Goal: Task Accomplishment & Management: Manage account settings

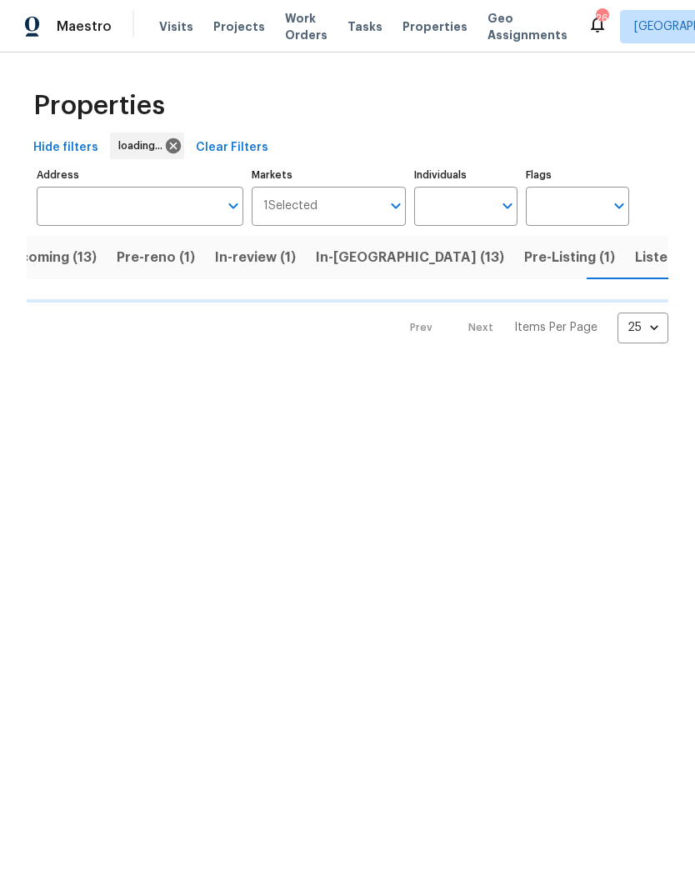
scroll to position [0, 36]
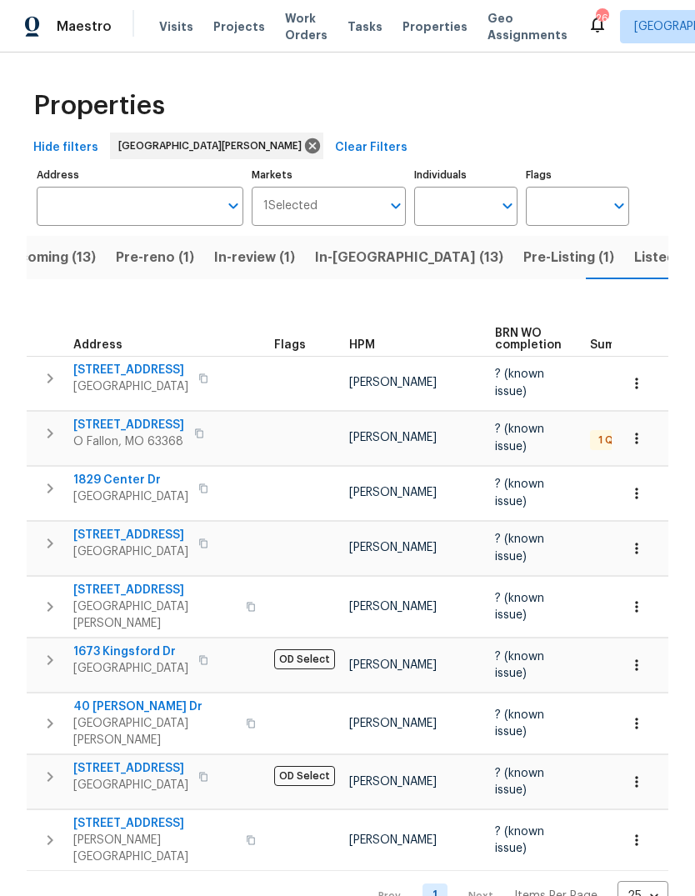
click at [234, 34] on span "Projects" at bounding box center [239, 26] width 52 height 17
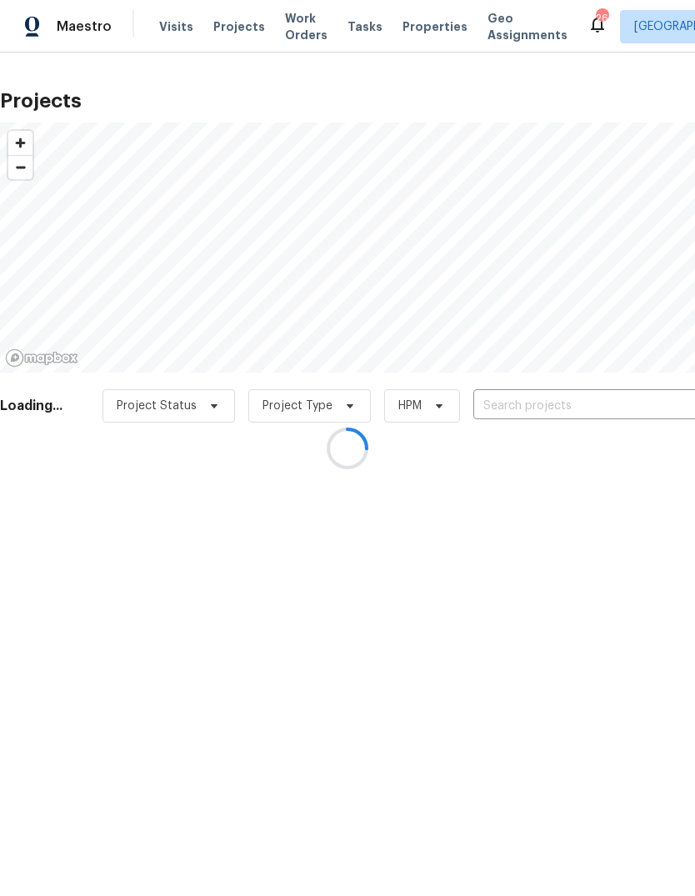
click at [595, 400] on div at bounding box center [347, 448] width 695 height 896
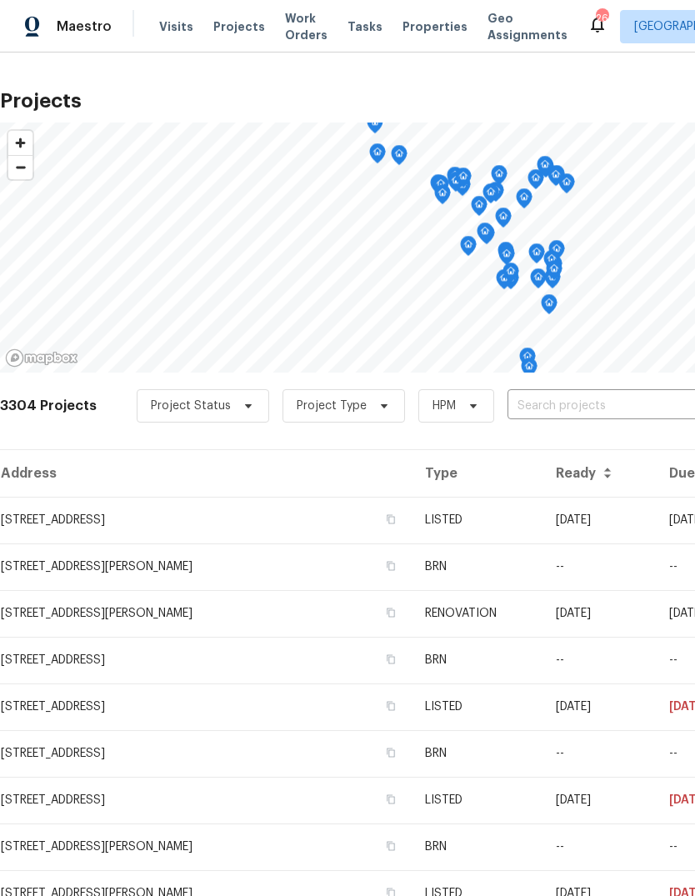
click at [628, 403] on input "text" at bounding box center [603, 406] width 191 height 26
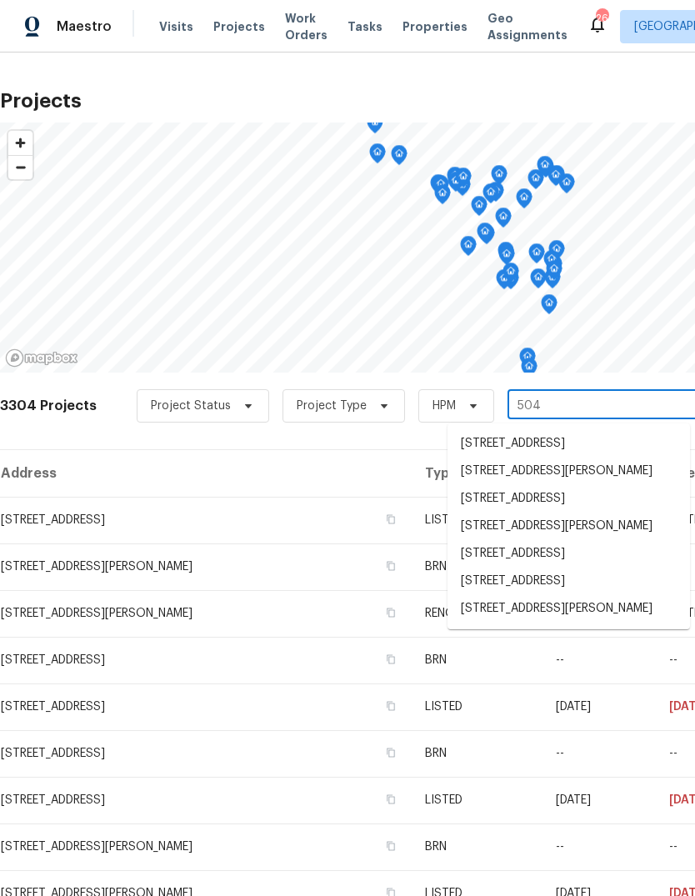
type input "5040"
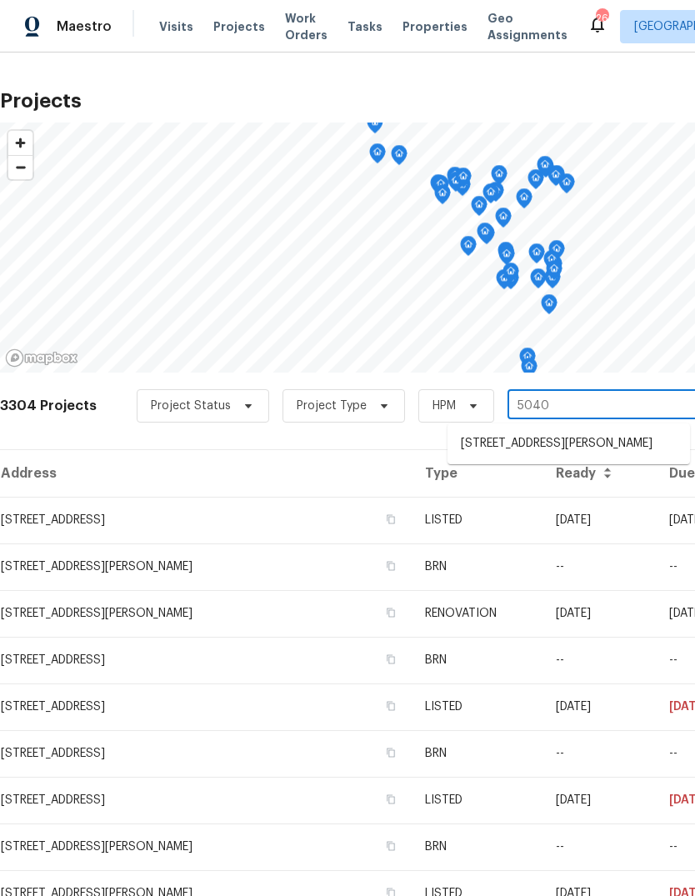
click at [623, 438] on li "[STREET_ADDRESS][PERSON_NAME]" at bounding box center [569, 444] width 243 height 28
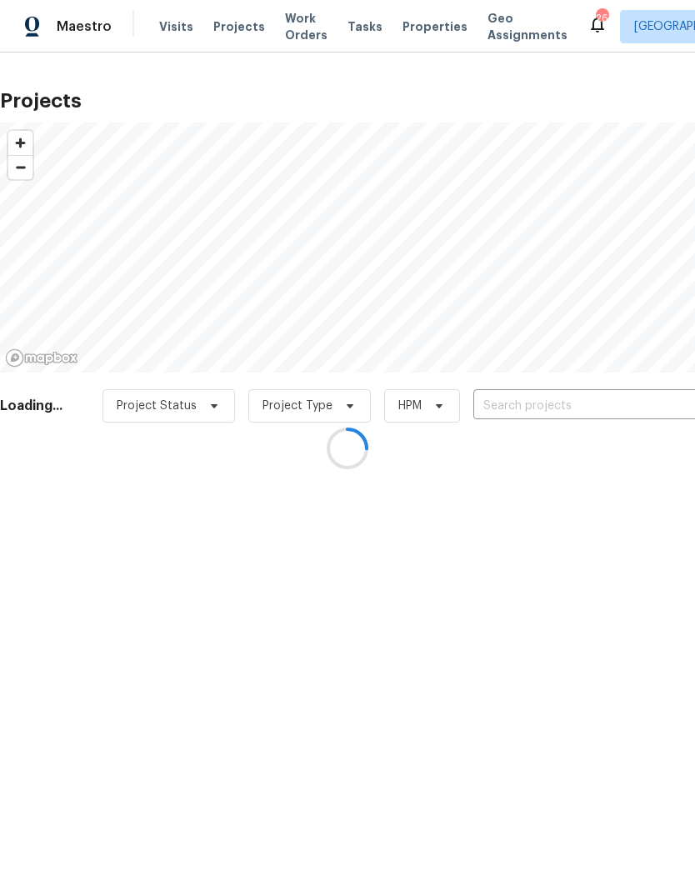
type input "[STREET_ADDRESS][PERSON_NAME]"
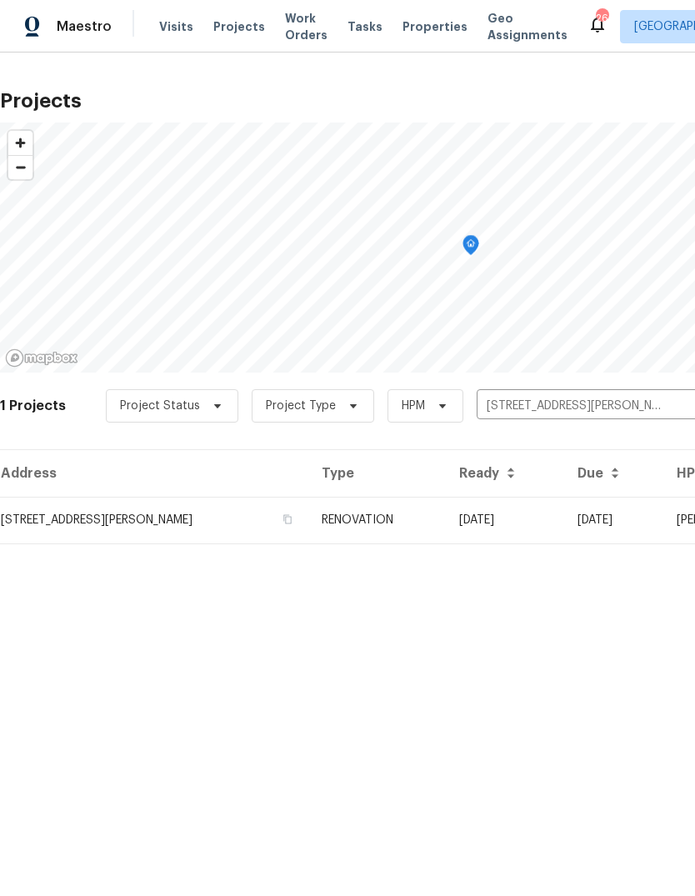
click at [419, 529] on td "RENOVATION" at bounding box center [377, 520] width 138 height 47
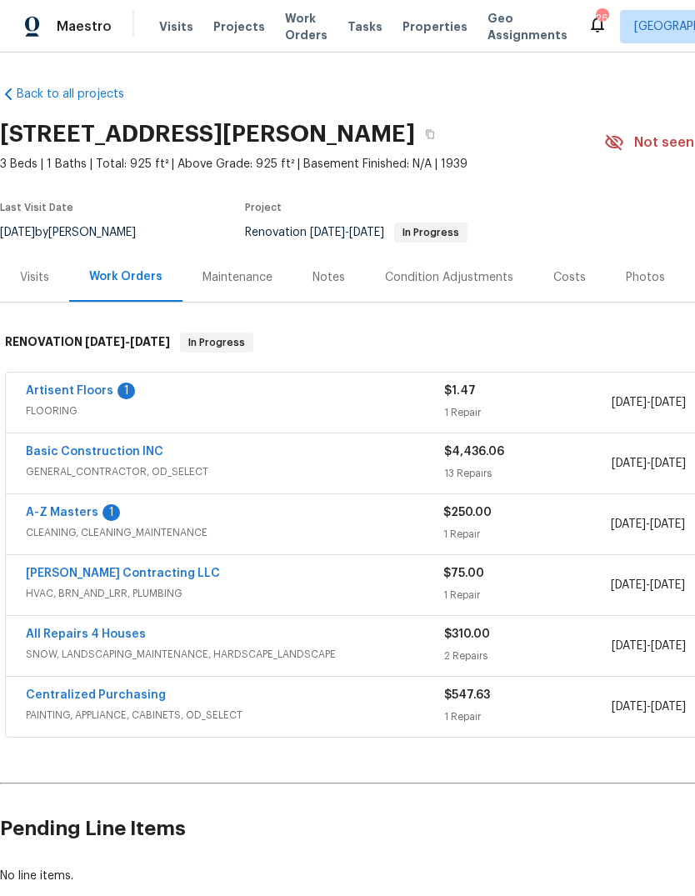
click at [101, 395] on link "Artisent Floors" at bounding box center [70, 391] width 88 height 12
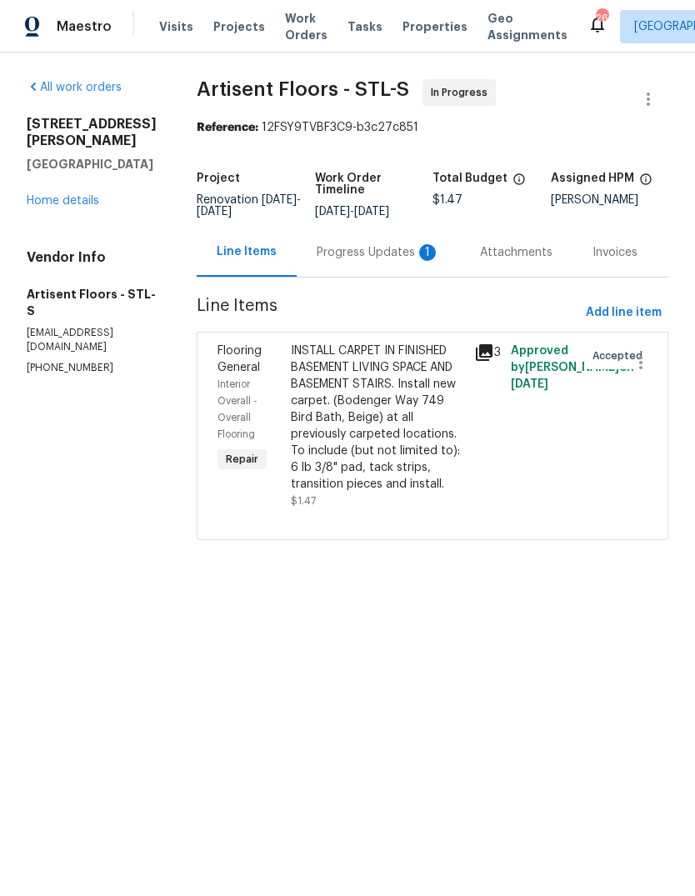
click at [424, 277] on div "Progress Updates 1" at bounding box center [378, 252] width 163 height 49
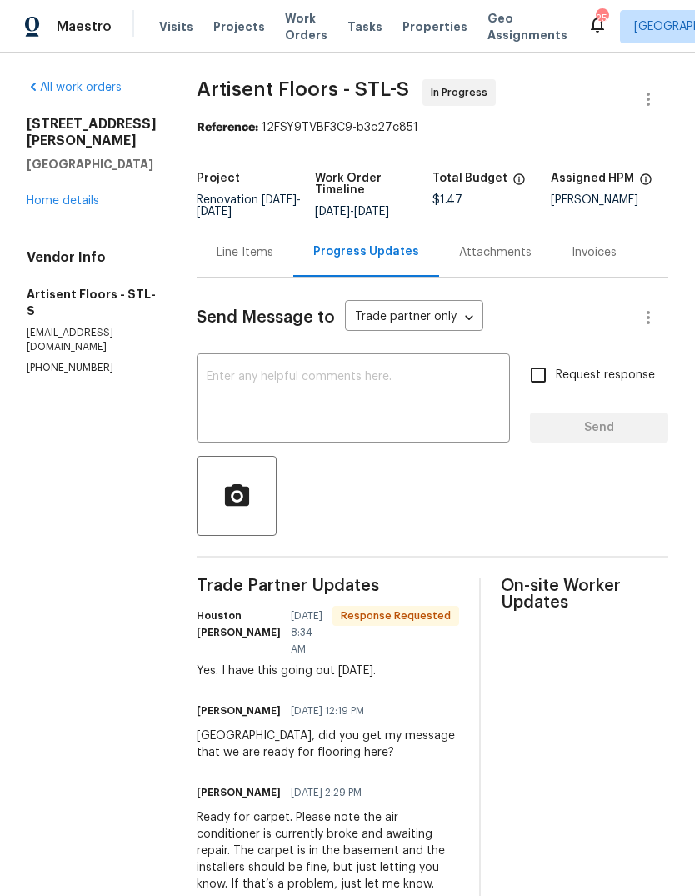
click at [88, 199] on div "All work orders [STREET_ADDRESS][PERSON_NAME] Home details Vendor Info Artisent…" at bounding box center [92, 227] width 130 height 296
click at [86, 195] on link "Home details" at bounding box center [63, 201] width 73 height 12
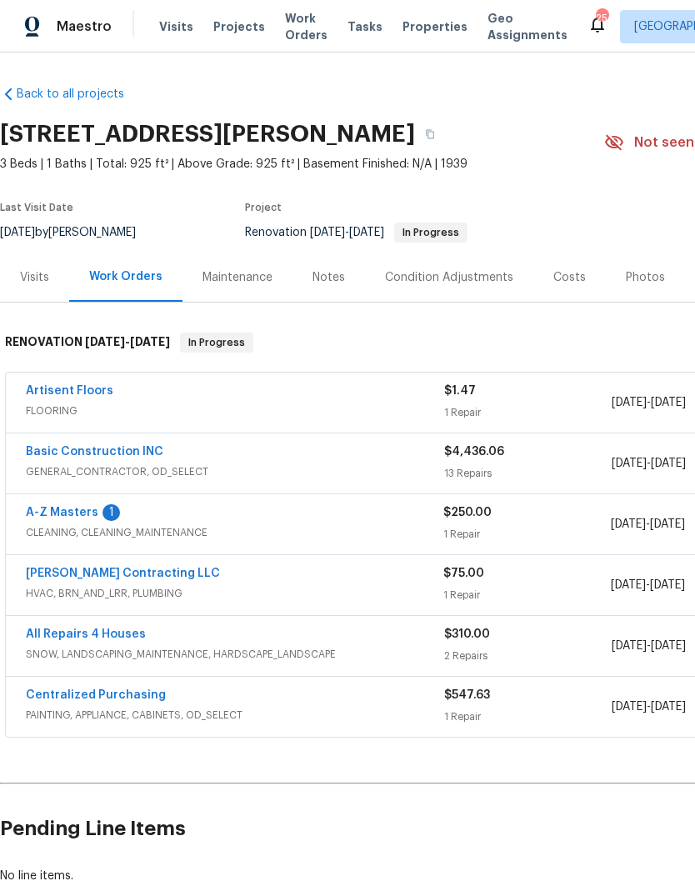
click at [89, 518] on link "A-Z Masters" at bounding box center [62, 513] width 73 height 12
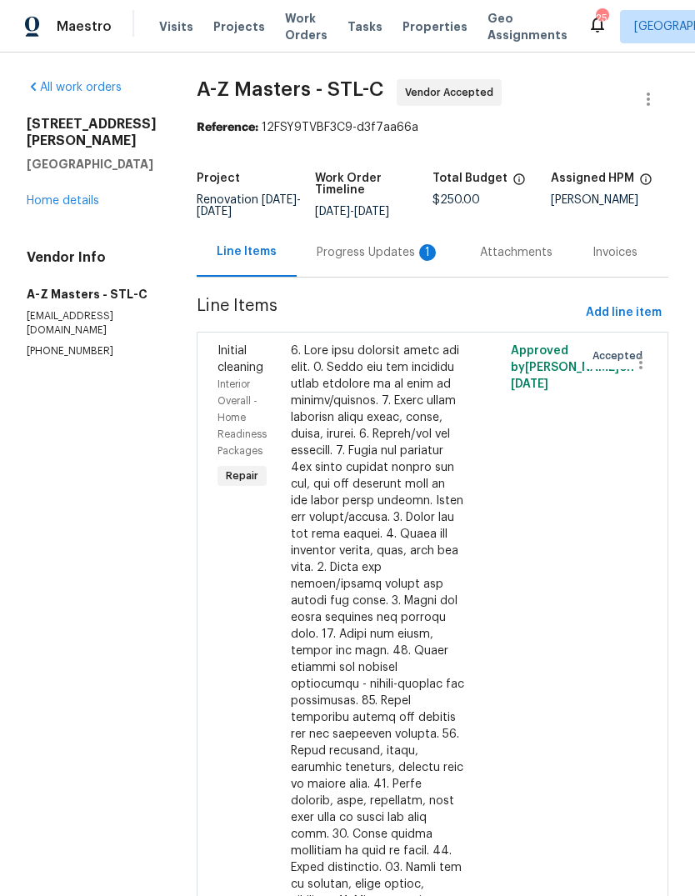
click at [343, 250] on div "Progress Updates 1" at bounding box center [378, 252] width 123 height 17
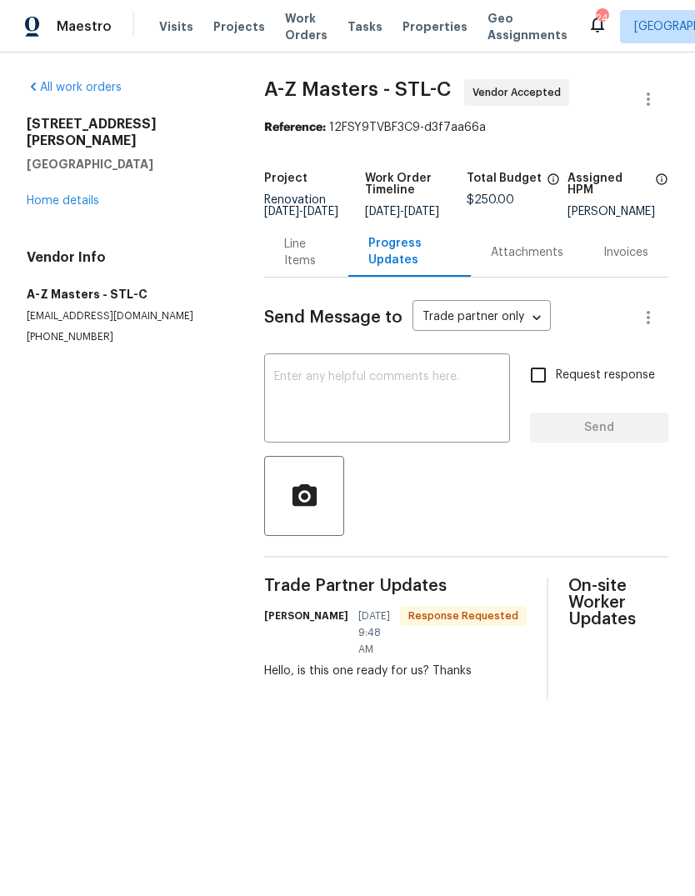
click at [435, 424] on textarea at bounding box center [387, 400] width 226 height 58
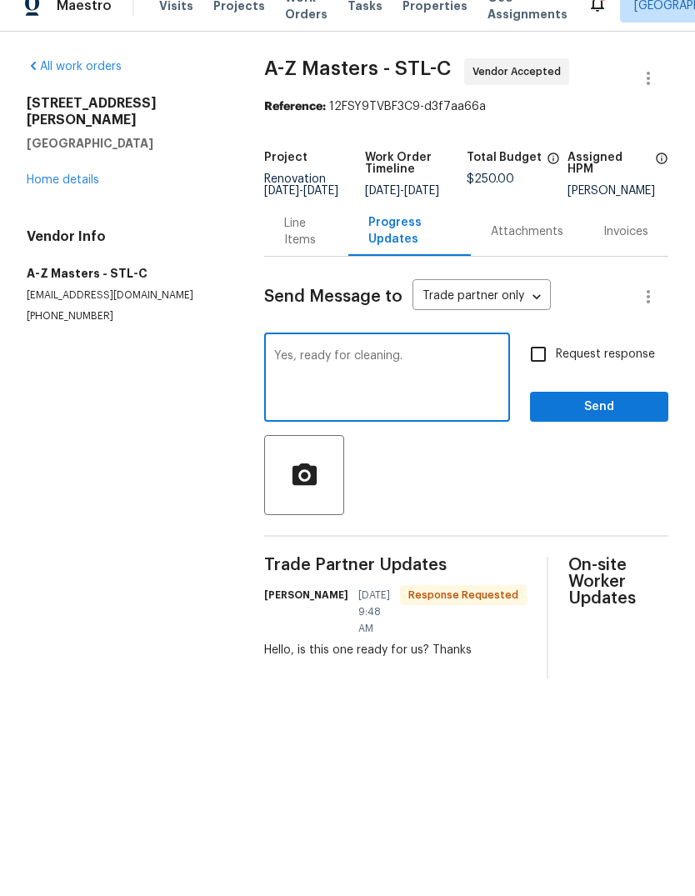
type textarea "Yes, ready for cleaning."
click at [633, 375] on span "Request response" at bounding box center [605, 376] width 99 height 18
click at [556, 375] on input "Request response" at bounding box center [538, 375] width 35 height 35
checkbox input "true"
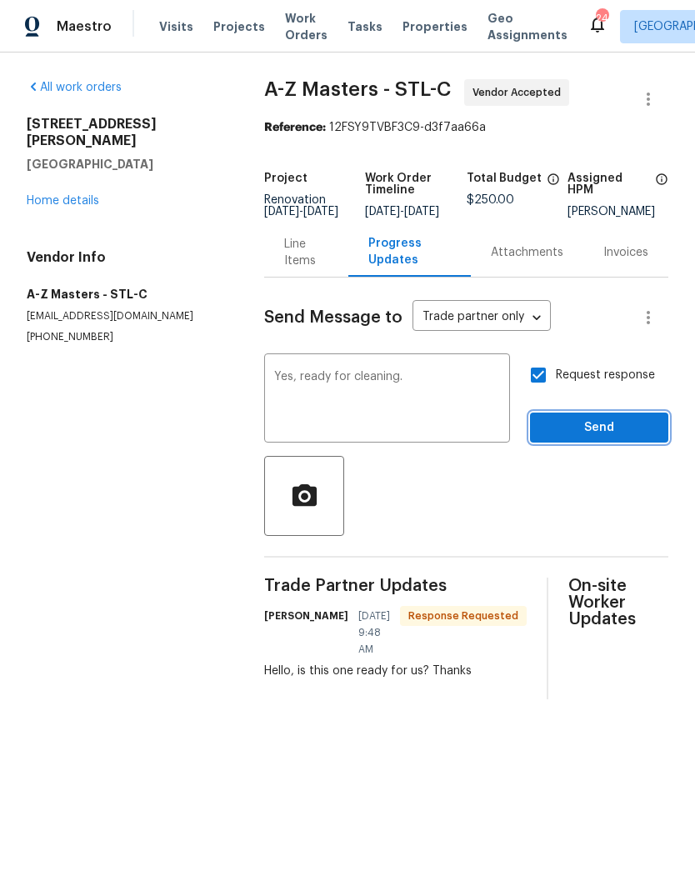
click at [635, 436] on span "Send" at bounding box center [599, 428] width 112 height 21
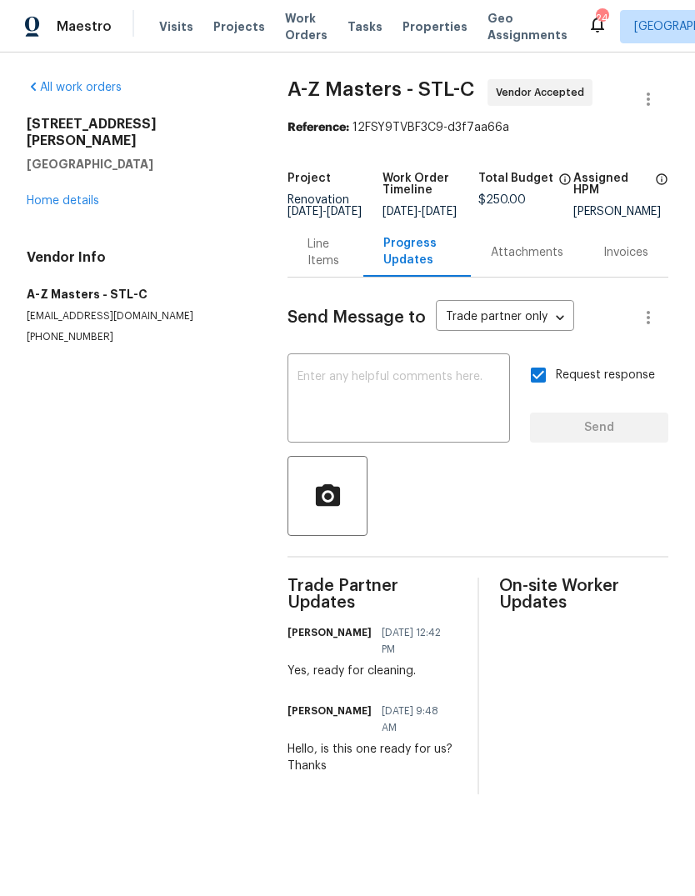
click at [75, 195] on link "Home details" at bounding box center [63, 201] width 73 height 12
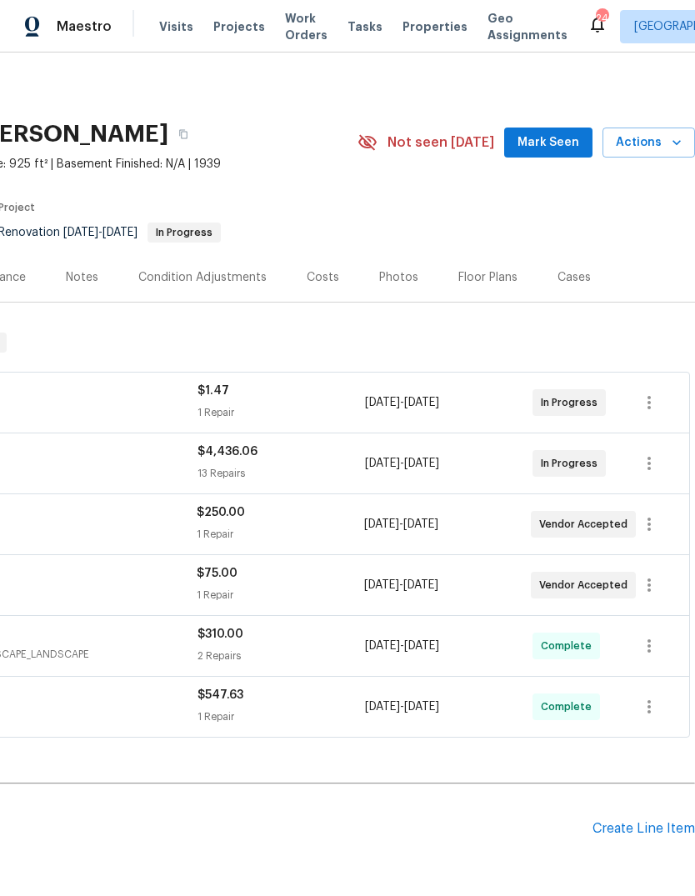
scroll to position [0, 247]
click at [572, 145] on span "Mark Seen" at bounding box center [549, 143] width 62 height 21
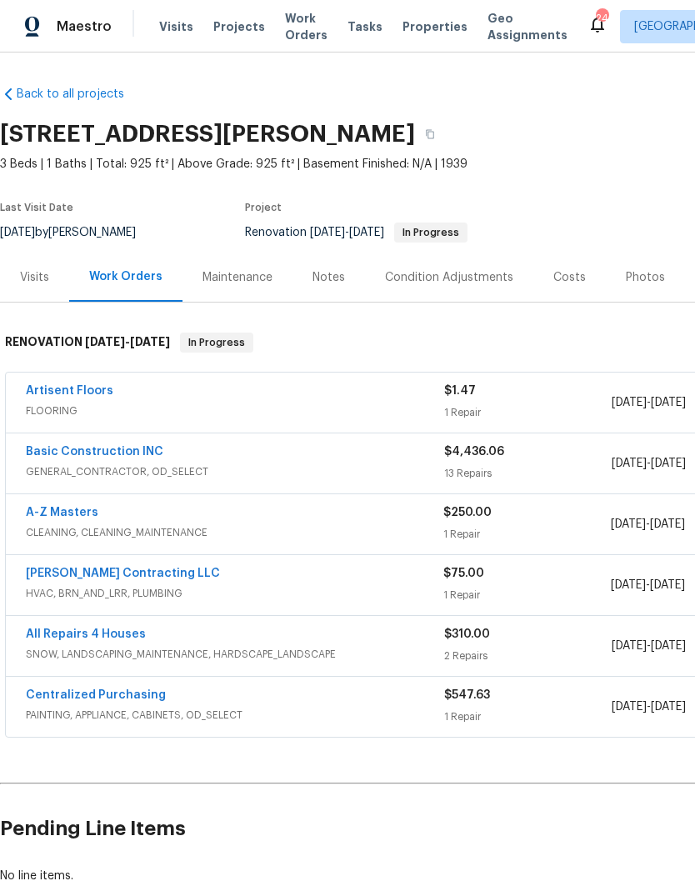
scroll to position [0, 0]
click at [338, 273] on div "Notes" at bounding box center [329, 277] width 33 height 17
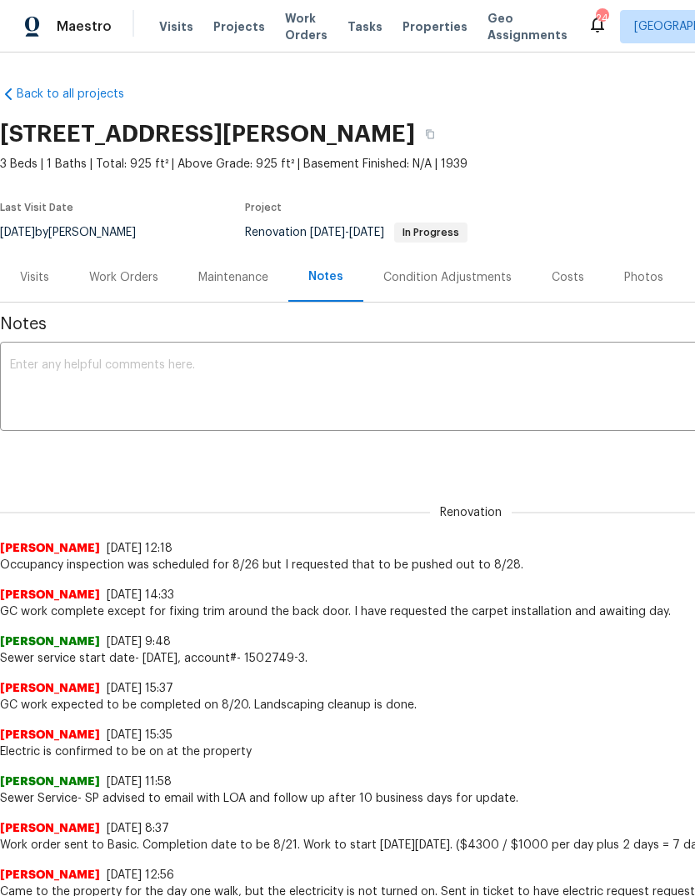
click at [359, 382] on textarea at bounding box center [471, 388] width 922 height 58
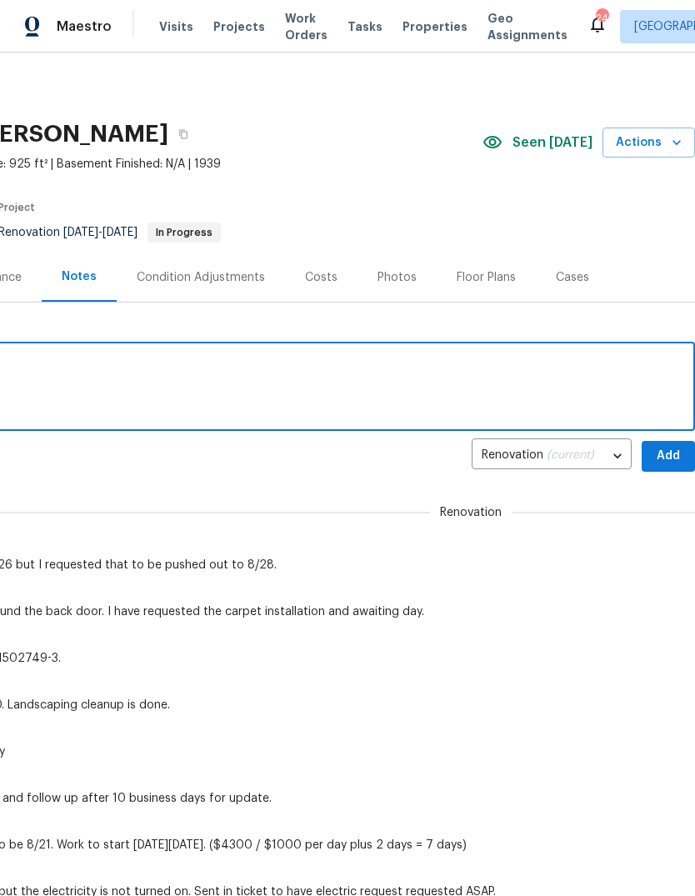
scroll to position [0, 247]
type textarea "Flooring being installed [DATE]."
click at [675, 450] on span "Add" at bounding box center [668, 456] width 27 height 21
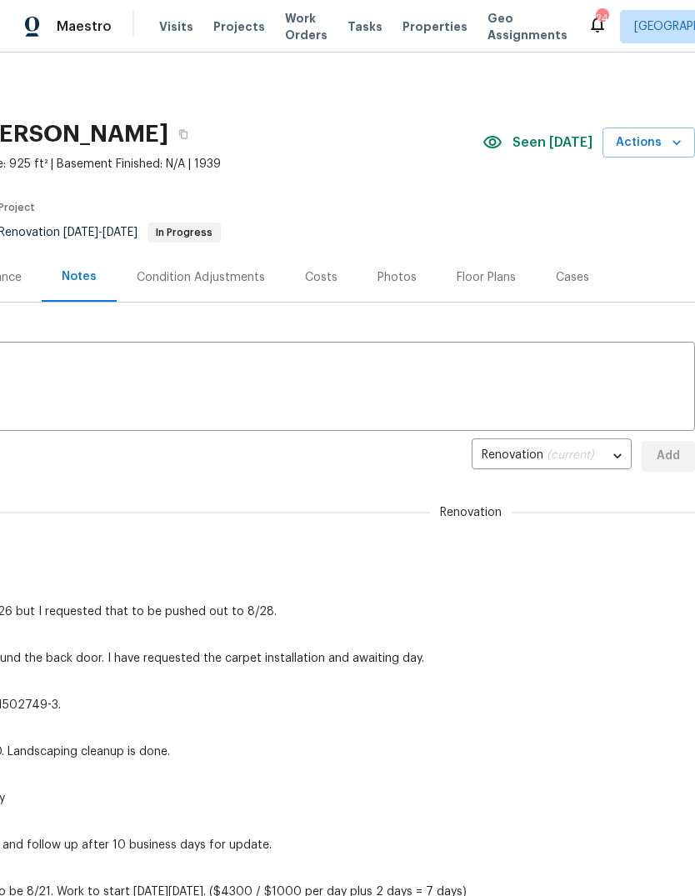
click at [173, 32] on span "Visits" at bounding box center [176, 26] width 34 height 17
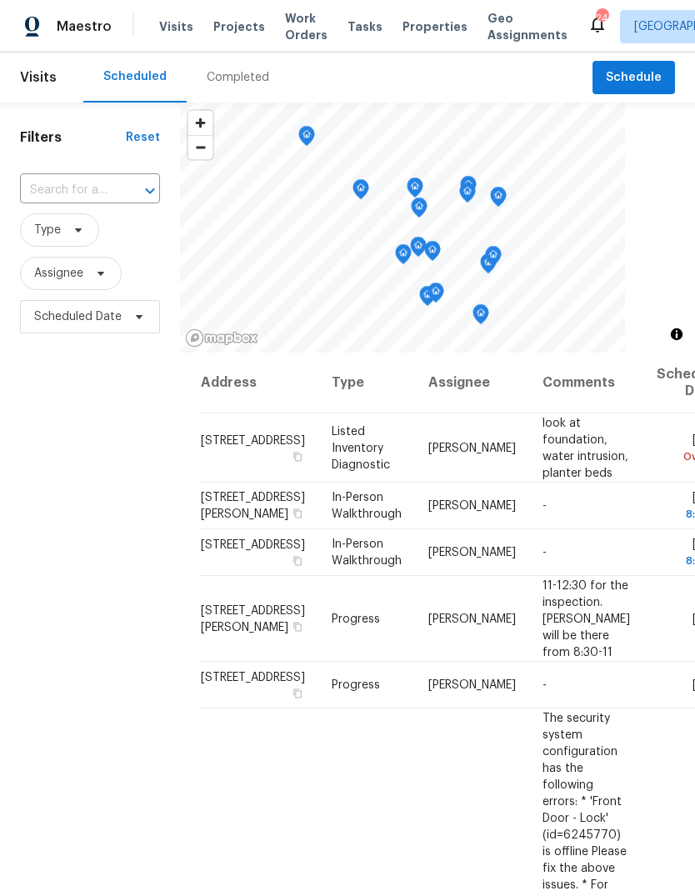
click at [237, 80] on div "Completed" at bounding box center [238, 77] width 63 height 17
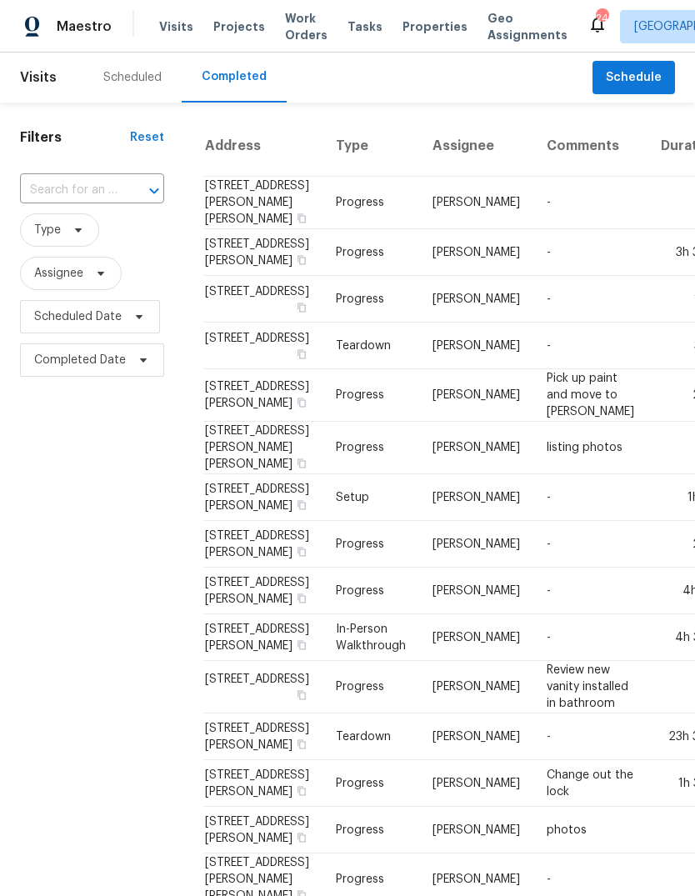
click at [148, 81] on div "Scheduled" at bounding box center [132, 77] width 58 height 17
